Goal: Task Accomplishment & Management: Use online tool/utility

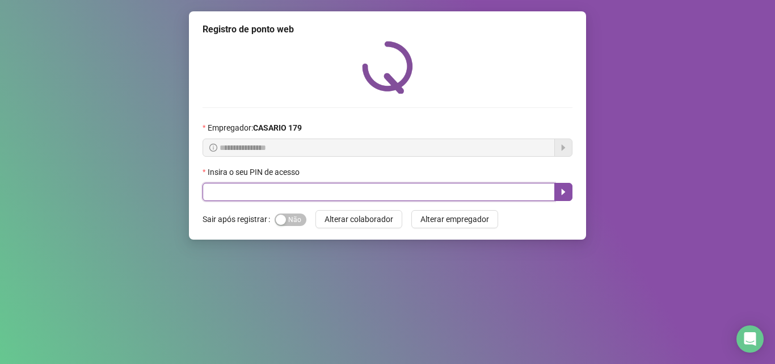
click at [228, 187] on input "text" at bounding box center [379, 192] width 352 height 18
type input "*****"
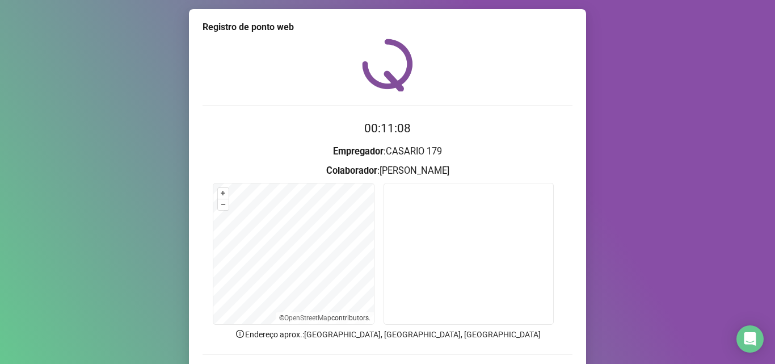
scroll to position [32, 0]
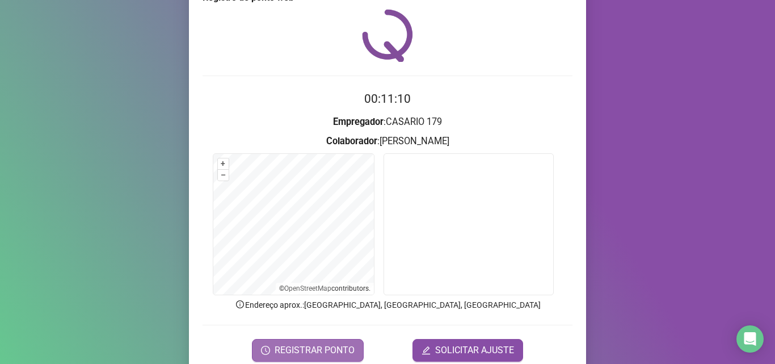
click at [342, 347] on span "REGISTRAR PONTO" at bounding box center [315, 350] width 80 height 14
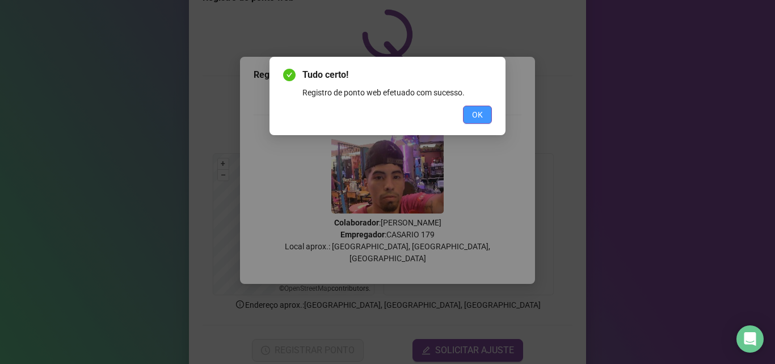
click at [482, 108] on button "OK" at bounding box center [477, 115] width 29 height 18
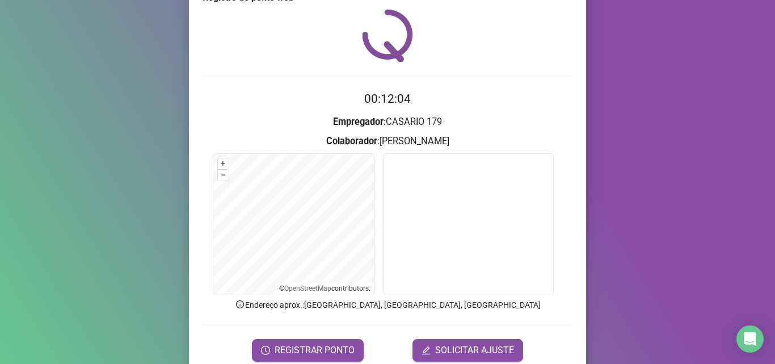
drag, startPoint x: 520, startPoint y: 186, endPoint x: 685, endPoint y: 278, distance: 188.3
drag, startPoint x: 685, startPoint y: 278, endPoint x: 720, endPoint y: 84, distance: 196.7
click at [687, 170] on div "Registro [PERSON_NAME] web 00:12:09 Empregador : CASARIO 179 Colaborador : [PER…" at bounding box center [387, 182] width 775 height 364
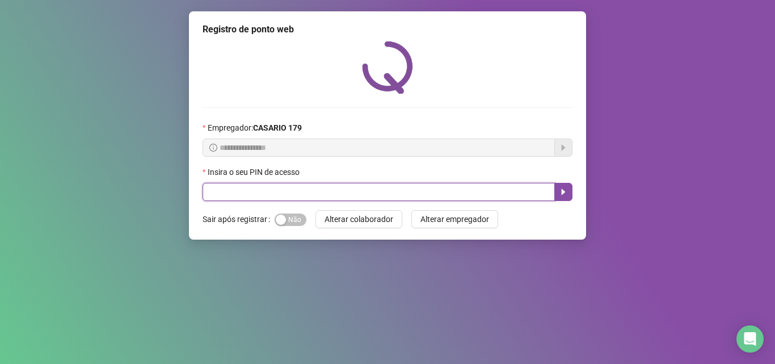
click at [293, 196] on input "text" at bounding box center [379, 192] width 352 height 18
type input "*****"
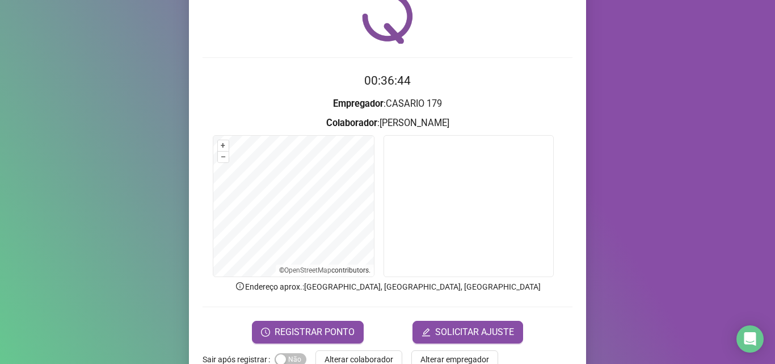
scroll to position [79, 0]
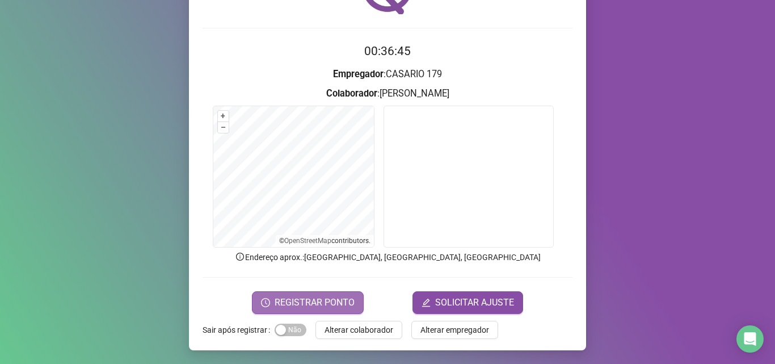
click at [264, 299] on icon "clock-circle" at bounding box center [265, 302] width 9 height 9
